Goal: Transaction & Acquisition: Book appointment/travel/reservation

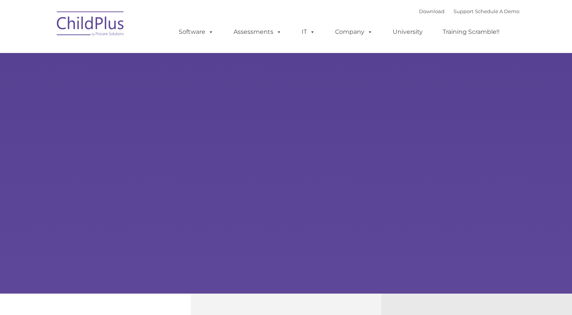
select select "MEDIUM"
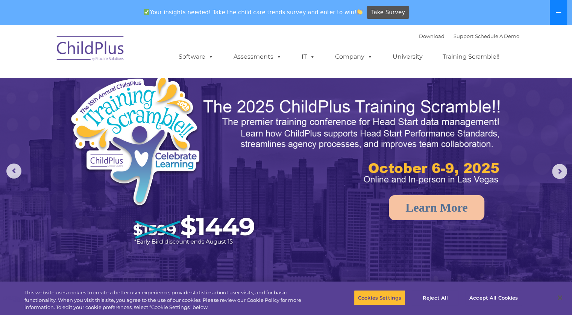
click at [560, 9] on button at bounding box center [558, 12] width 17 height 25
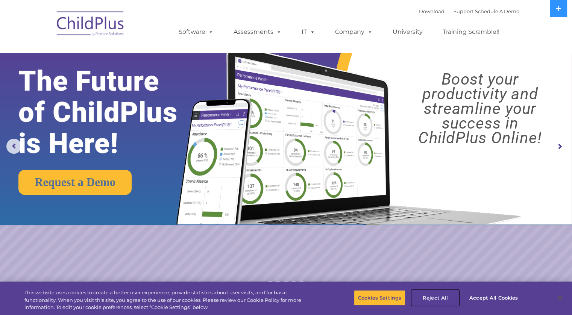
click at [433, 294] on button "Reject All" at bounding box center [435, 298] width 47 height 16
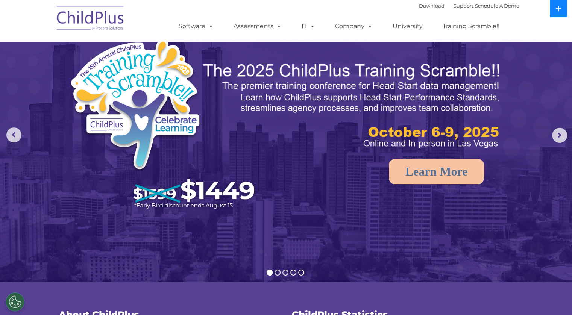
click at [557, 6] on icon at bounding box center [559, 9] width 6 height 6
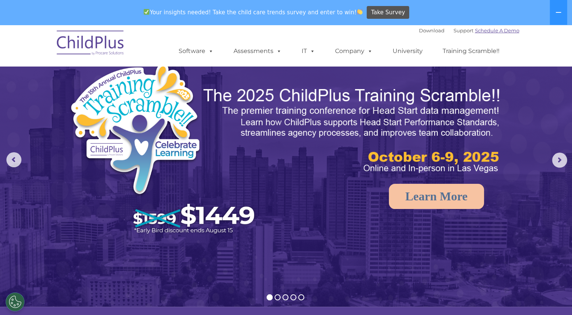
click at [494, 33] on link "Schedule A Demo" at bounding box center [497, 30] width 44 height 6
